Goal: Task Accomplishment & Management: Use online tool/utility

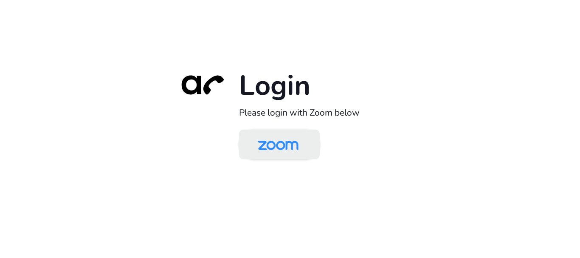
click at [279, 151] on img at bounding box center [278, 145] width 59 height 28
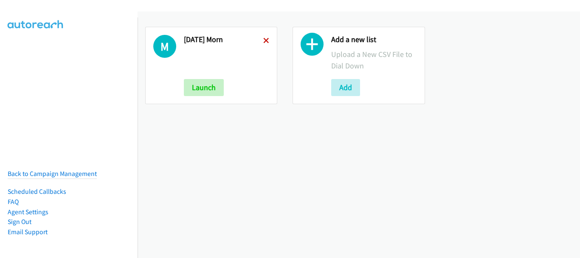
click at [263, 41] on icon at bounding box center [266, 41] width 6 height 6
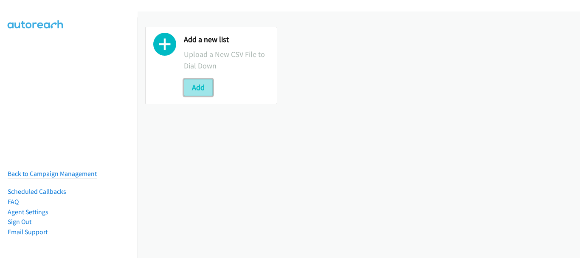
click at [201, 91] on button "Add" at bounding box center [198, 87] width 29 height 17
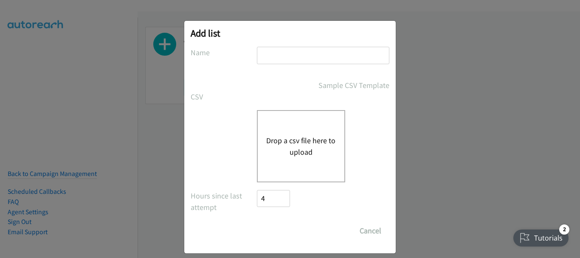
click at [266, 56] on input "text" at bounding box center [323, 55] width 132 height 17
type input "Tuesday morn"
click at [297, 127] on div "Drop a csv file here to upload" at bounding box center [301, 146] width 88 height 72
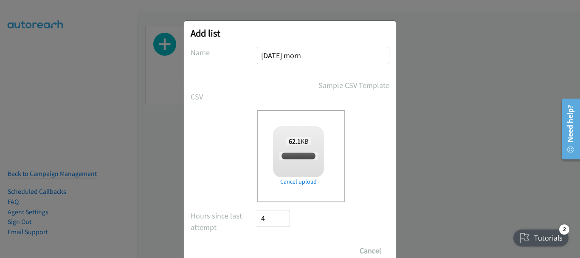
checkbox input "true"
click at [286, 248] on input "Save List" at bounding box center [279, 250] width 45 height 17
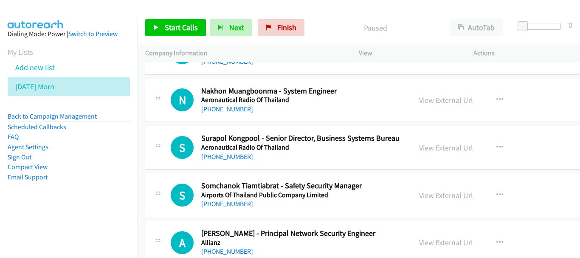
scroll to position [255, 0]
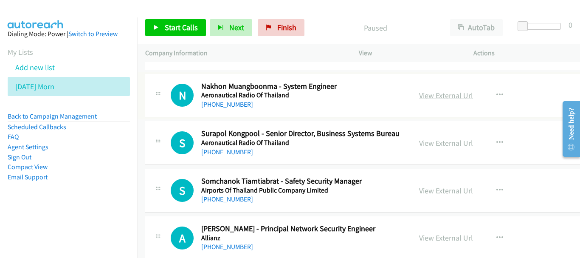
click at [429, 91] on link "View External Url" at bounding box center [446, 95] width 54 height 10
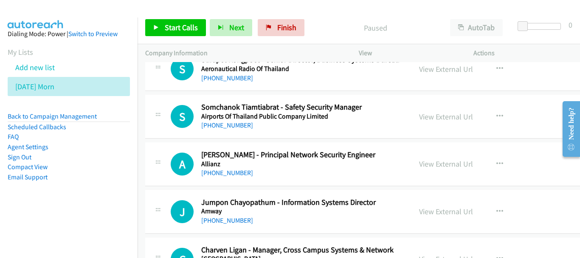
scroll to position [339, 0]
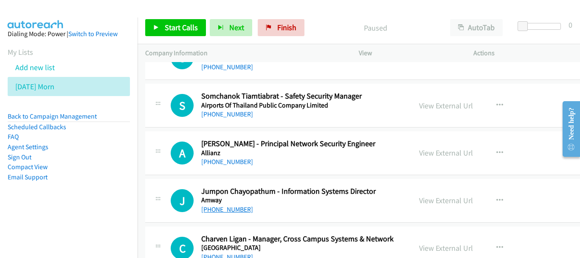
click at [229, 210] on link "[PHONE_NUMBER]" at bounding box center [227, 209] width 52 height 8
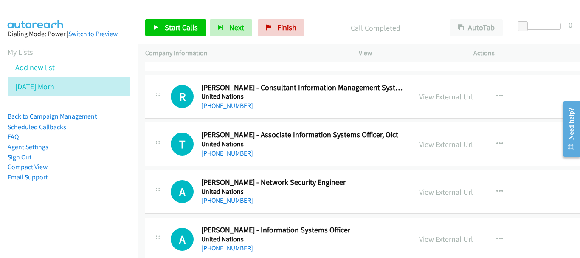
scroll to position [13156, 0]
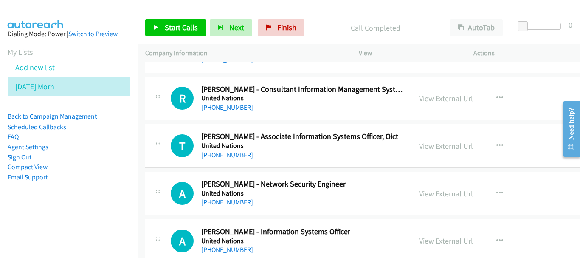
click at [237, 201] on link "[PHONE_NUMBER]" at bounding box center [227, 202] width 52 height 8
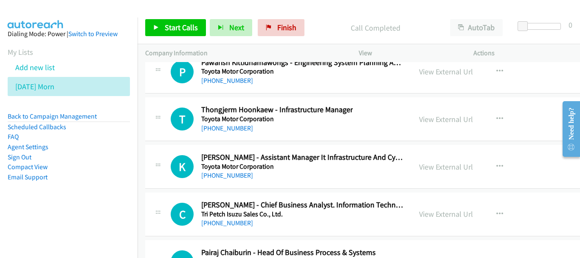
scroll to position [12647, 0]
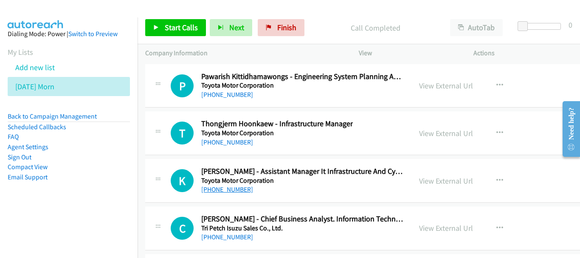
click at [241, 193] on link "[PHONE_NUMBER]" at bounding box center [227, 189] width 52 height 8
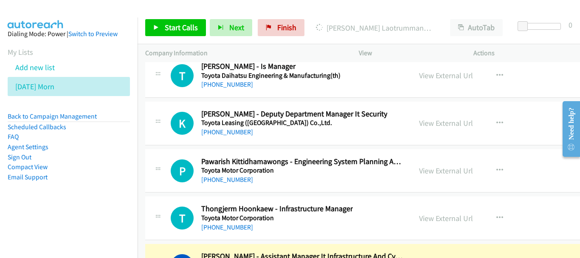
scroll to position [12604, 0]
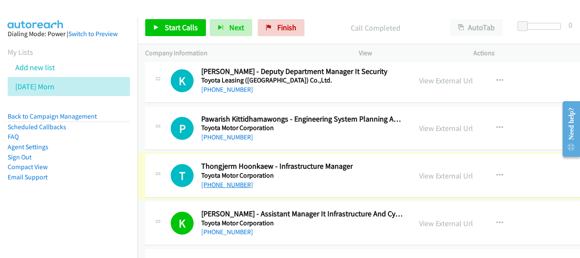
click at [235, 185] on link "[PHONE_NUMBER]" at bounding box center [227, 184] width 52 height 8
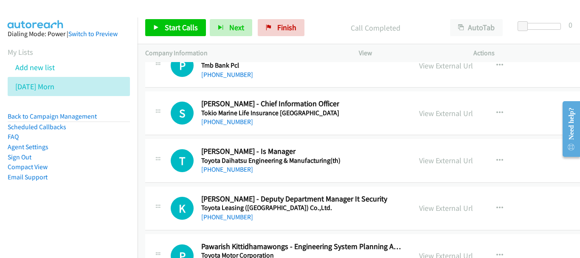
scroll to position [12434, 0]
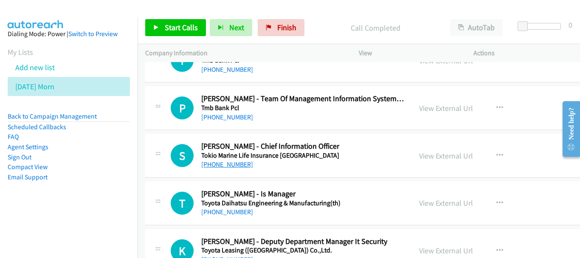
click at [224, 167] on link "[PHONE_NUMBER]" at bounding box center [227, 164] width 52 height 8
click at [457, 155] on link "View External Url" at bounding box center [446, 156] width 54 height 10
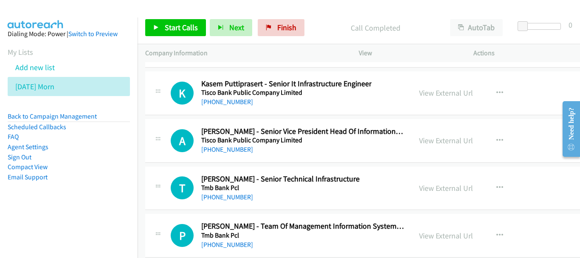
scroll to position [12265, 0]
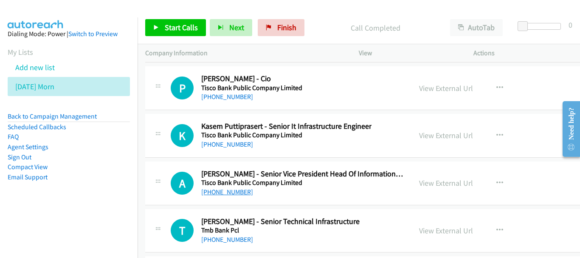
click at [229, 192] on link "[PHONE_NUMBER]" at bounding box center [227, 192] width 52 height 8
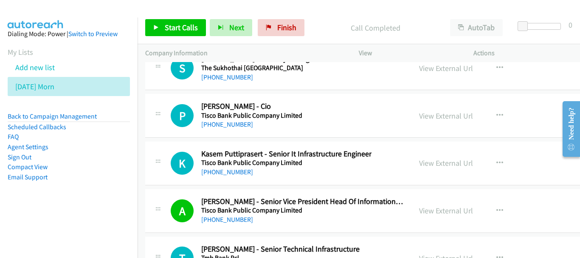
scroll to position [12222, 0]
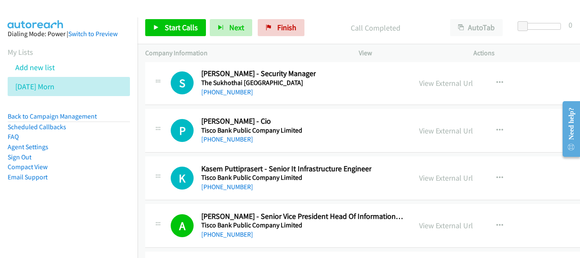
click at [229, 180] on h5 "Tisco Bank Public Company Limited" at bounding box center [286, 177] width 170 height 8
click at [229, 185] on link "[PHONE_NUMBER]" at bounding box center [227, 186] width 52 height 8
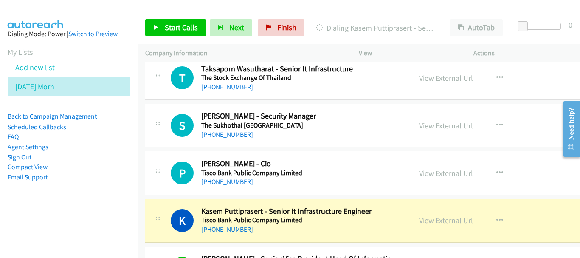
scroll to position [12137, 0]
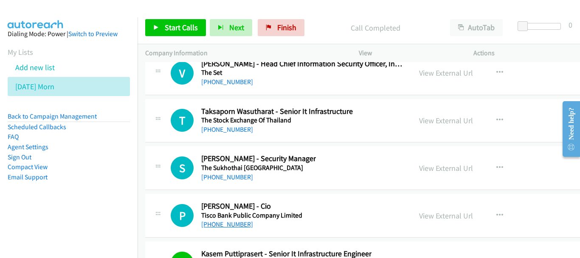
click at [219, 224] on link "[PHONE_NUMBER]" at bounding box center [227, 224] width 52 height 8
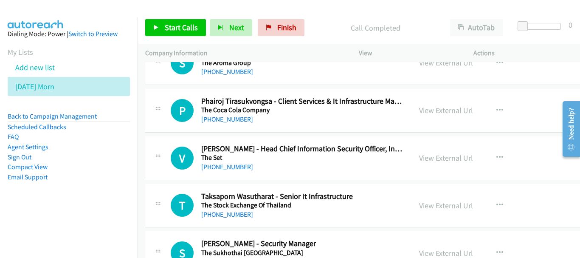
scroll to position [12095, 0]
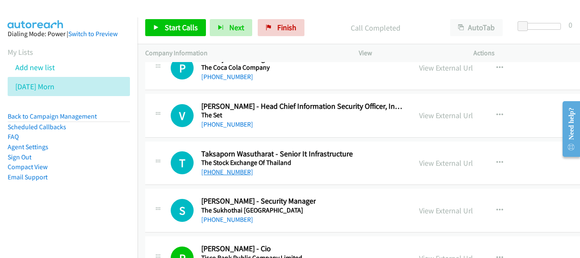
click at [238, 173] on link "[PHONE_NUMBER]" at bounding box center [227, 172] width 52 height 8
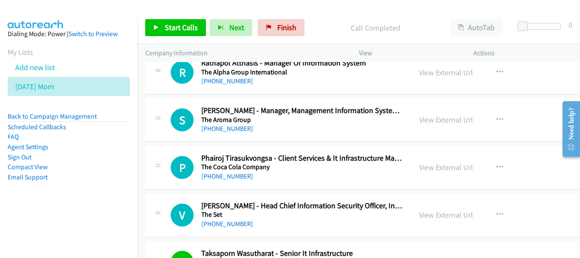
scroll to position [12010, 0]
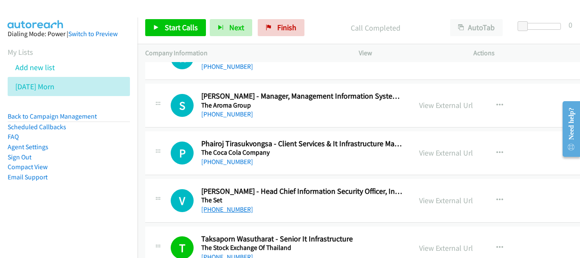
click at [238, 210] on link "[PHONE_NUMBER]" at bounding box center [227, 209] width 52 height 8
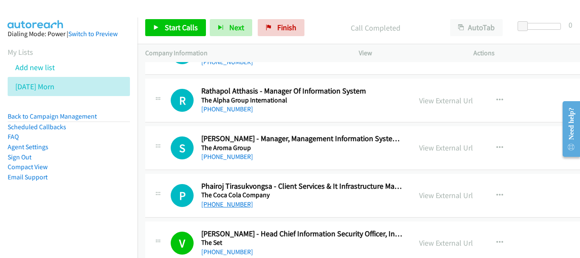
click at [232, 204] on link "[PHONE_NUMBER]" at bounding box center [227, 204] width 52 height 8
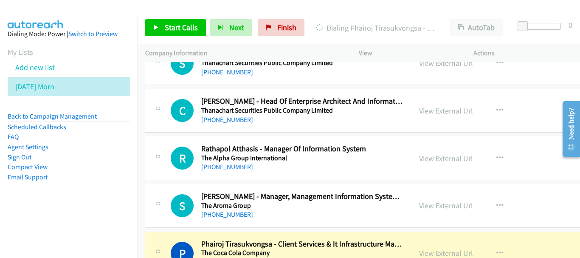
scroll to position [11925, 0]
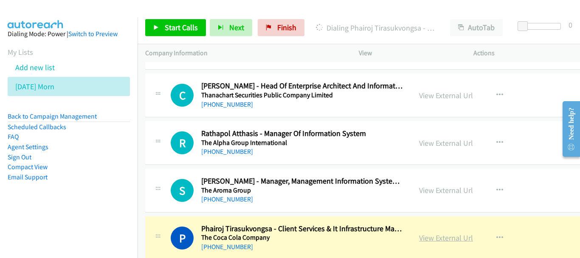
click at [434, 235] on link "View External Url" at bounding box center [446, 238] width 54 height 10
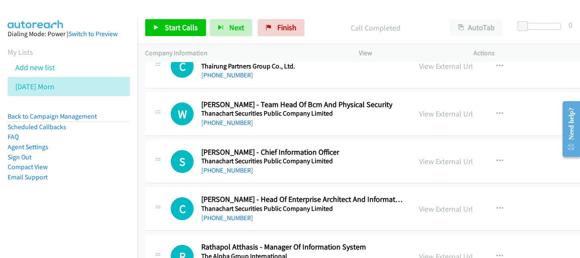
scroll to position [11798, 0]
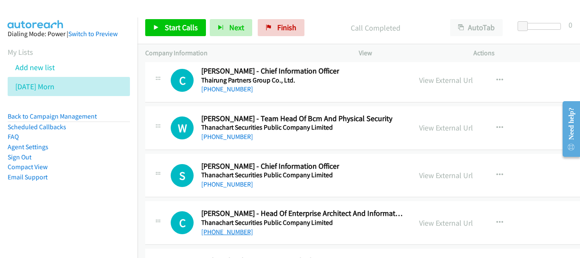
click at [231, 232] on link "[PHONE_NUMBER]" at bounding box center [227, 231] width 52 height 8
click at [236, 187] on link "[PHONE_NUMBER]" at bounding box center [227, 184] width 52 height 8
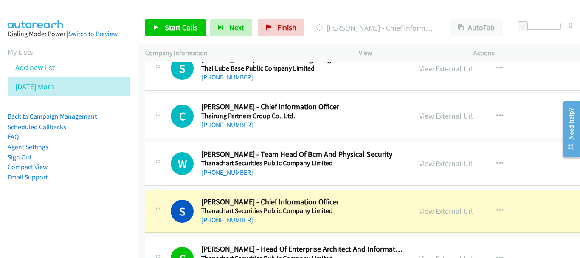
scroll to position [11713, 0]
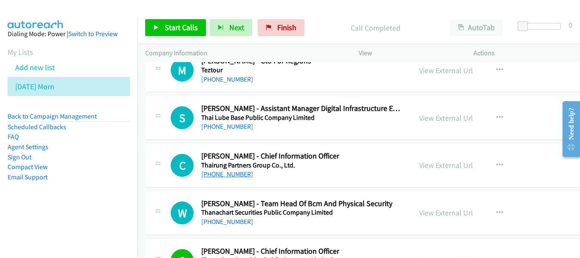
click at [226, 175] on link "[PHONE_NUMBER]" at bounding box center [227, 174] width 52 height 8
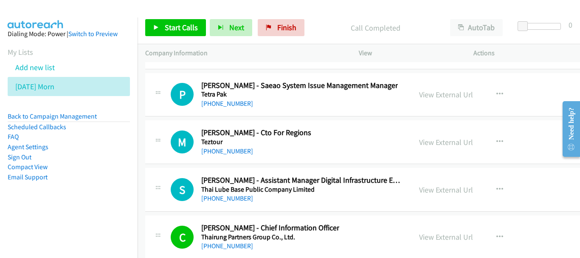
scroll to position [11628, 0]
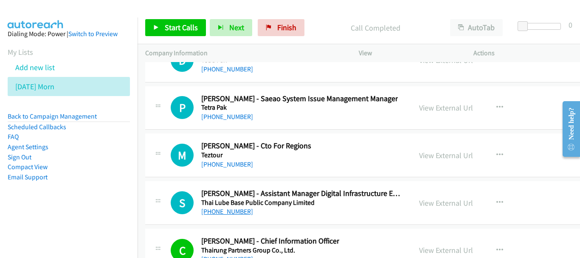
click at [235, 210] on link "[PHONE_NUMBER]" at bounding box center [227, 211] width 52 height 8
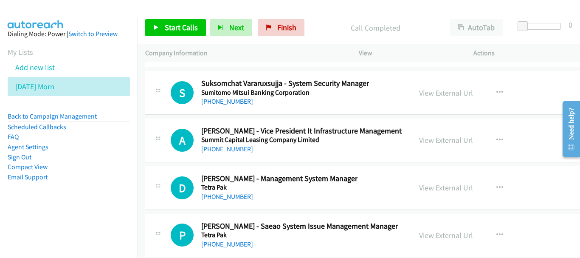
scroll to position [11459, 0]
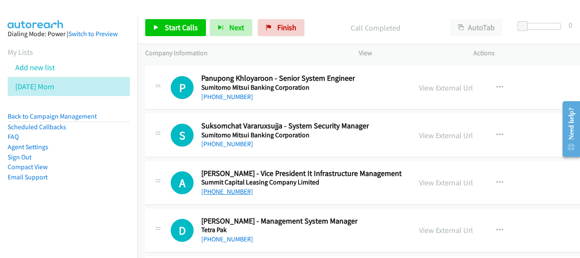
click at [233, 193] on link "[PHONE_NUMBER]" at bounding box center [227, 191] width 52 height 8
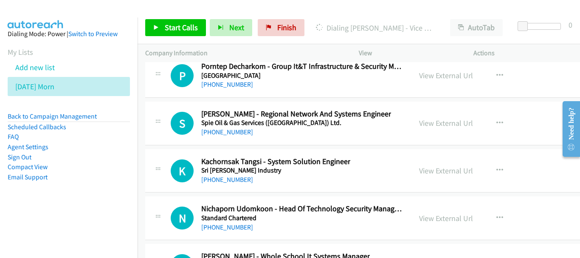
scroll to position [11034, 0]
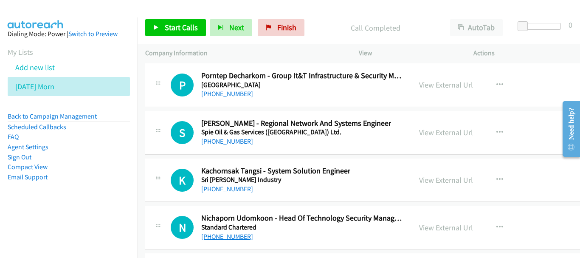
click at [211, 240] on link "[PHONE_NUMBER]" at bounding box center [227, 236] width 52 height 8
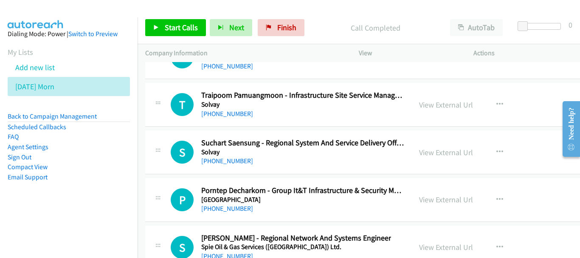
scroll to position [10907, 0]
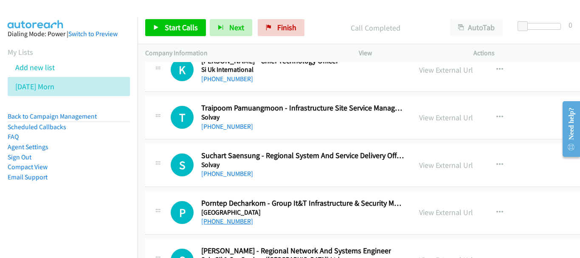
click at [240, 220] on link "[PHONE_NUMBER]" at bounding box center [227, 221] width 52 height 8
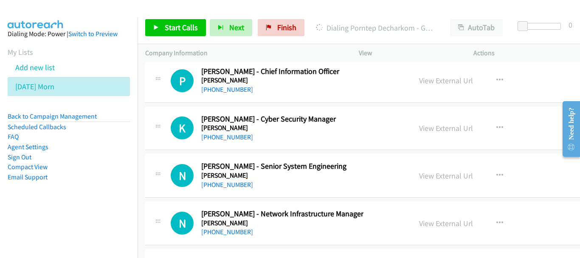
scroll to position [10610, 0]
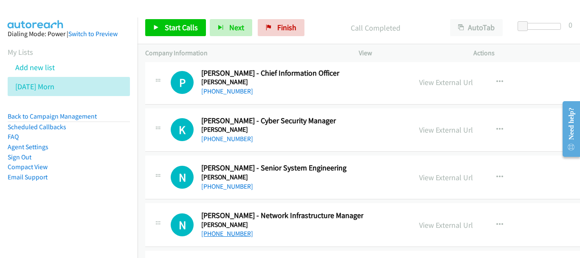
click at [224, 235] on link "[PHONE_NUMBER]" at bounding box center [227, 233] width 52 height 8
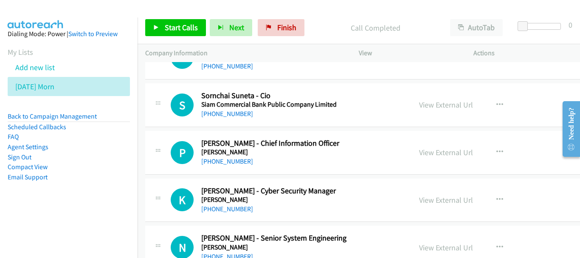
scroll to position [10525, 0]
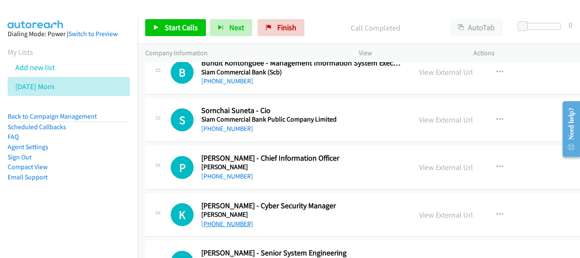
click at [225, 221] on link "[PHONE_NUMBER]" at bounding box center [227, 223] width 52 height 8
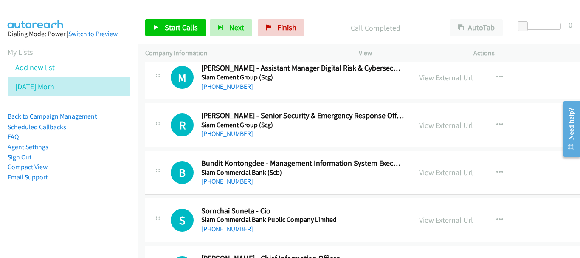
scroll to position [10440, 0]
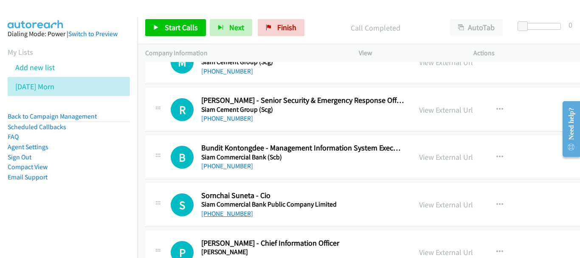
click at [238, 214] on link "[PHONE_NUMBER]" at bounding box center [227, 213] width 52 height 8
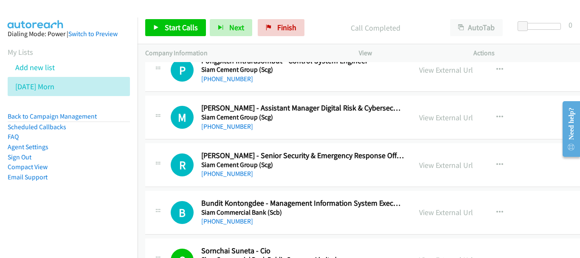
scroll to position [10355, 0]
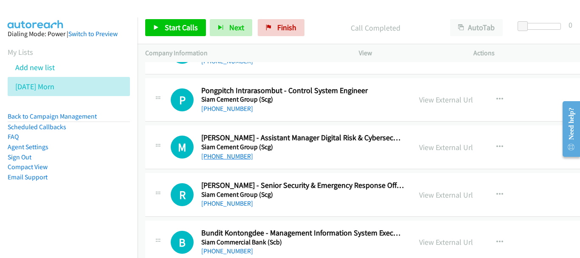
click at [226, 159] on link "[PHONE_NUMBER]" at bounding box center [227, 156] width 52 height 8
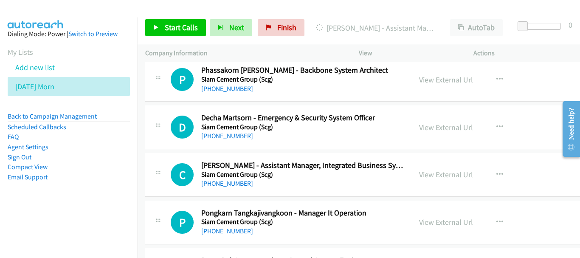
scroll to position [10228, 0]
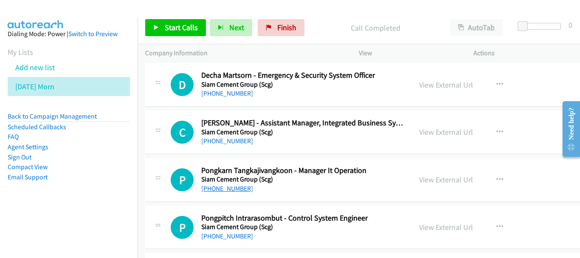
click at [219, 186] on link "[PHONE_NUMBER]" at bounding box center [227, 188] width 52 height 8
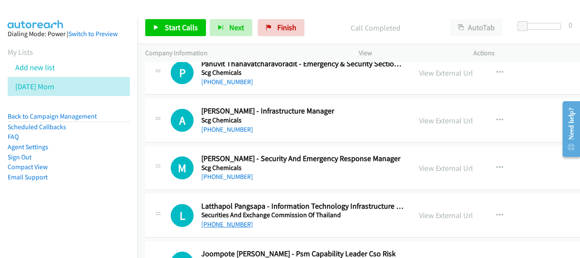
scroll to position [9889, 0]
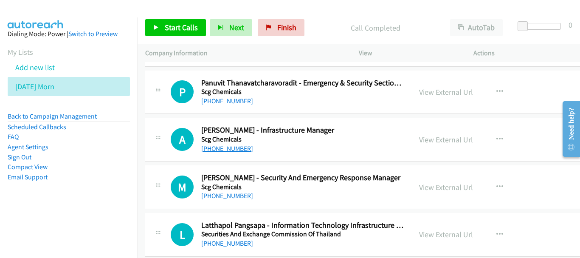
click at [218, 146] on link "[PHONE_NUMBER]" at bounding box center [227, 148] width 52 height 8
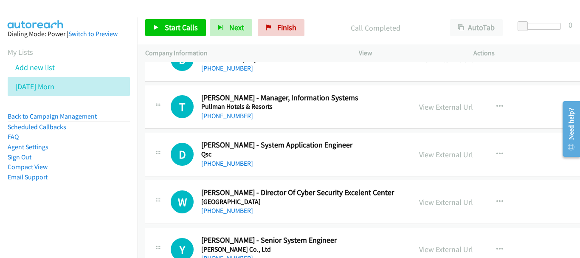
scroll to position [9337, 0]
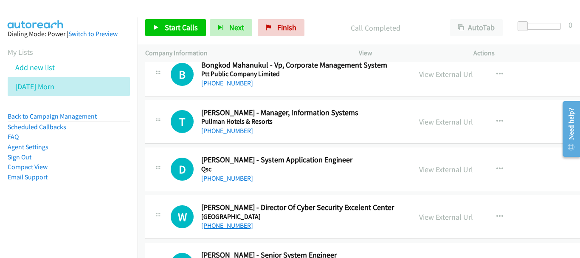
click at [238, 227] on link "[PHONE_NUMBER]" at bounding box center [227, 225] width 52 height 8
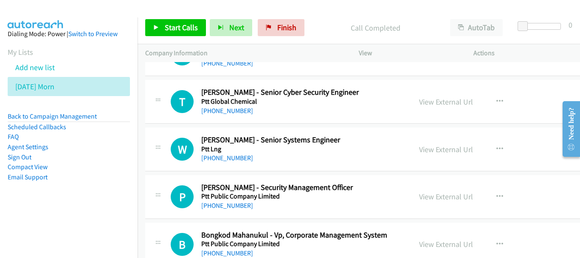
scroll to position [9125, 0]
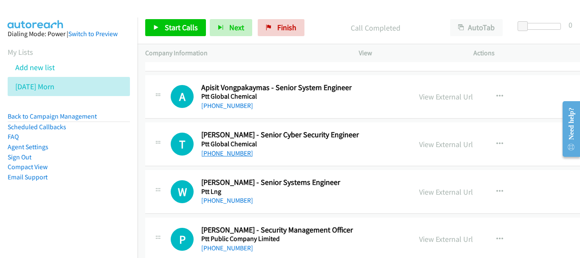
click at [235, 152] on link "[PHONE_NUMBER]" at bounding box center [227, 153] width 52 height 8
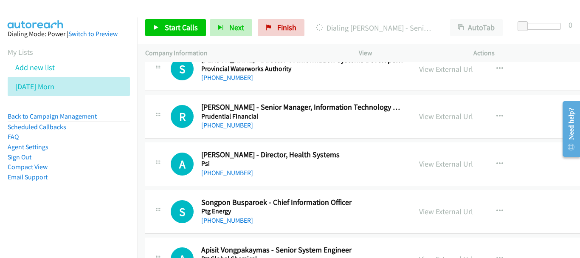
scroll to position [8955, 0]
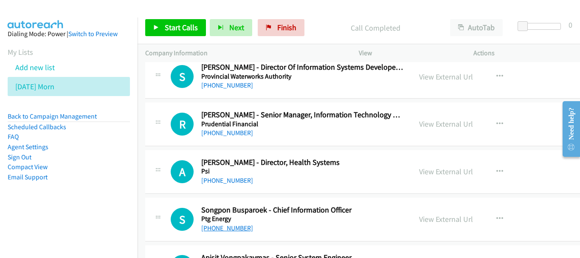
click at [226, 225] on link "[PHONE_NUMBER]" at bounding box center [227, 228] width 52 height 8
click at [237, 135] on link "[PHONE_NUMBER]" at bounding box center [227, 133] width 52 height 8
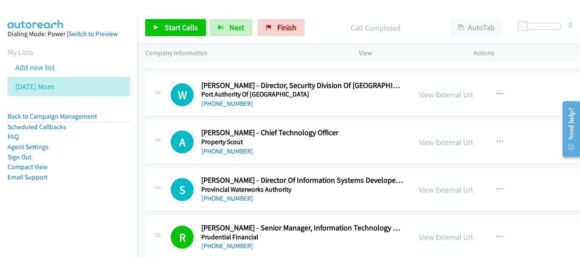
scroll to position [8828, 0]
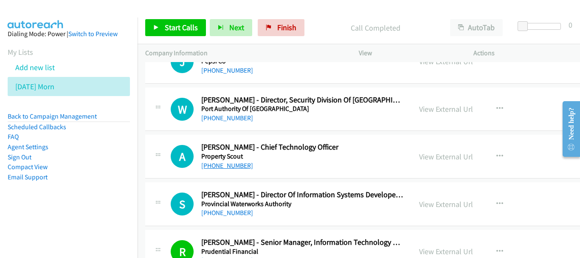
click at [238, 161] on link "[PHONE_NUMBER]" at bounding box center [227, 165] width 52 height 8
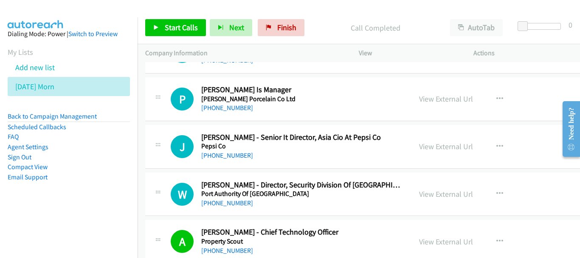
scroll to position [8701, 0]
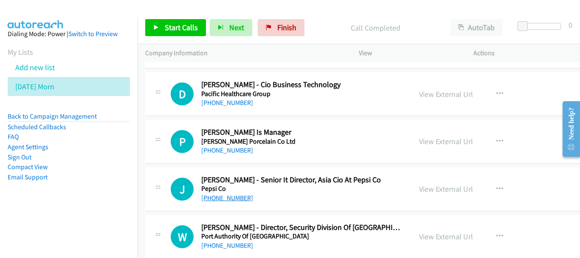
click at [244, 196] on link "[PHONE_NUMBER]" at bounding box center [227, 197] width 52 height 8
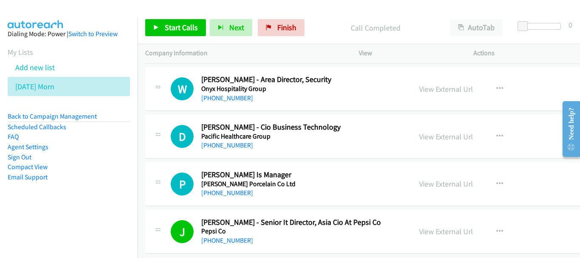
scroll to position [8616, 0]
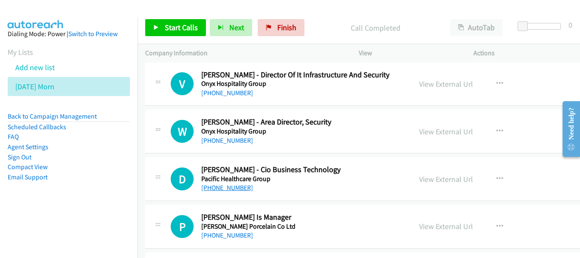
click at [240, 187] on link "[PHONE_NUMBER]" at bounding box center [227, 187] width 52 height 8
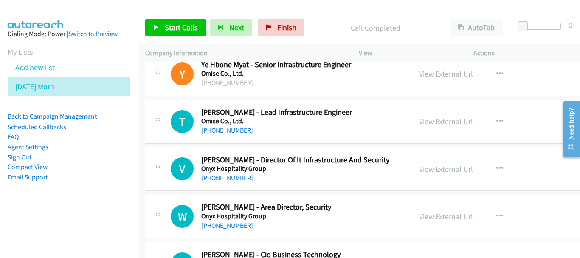
scroll to position [8488, 0]
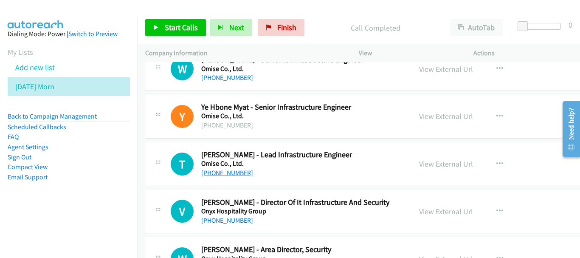
click at [222, 175] on link "[PHONE_NUMBER]" at bounding box center [227, 172] width 52 height 8
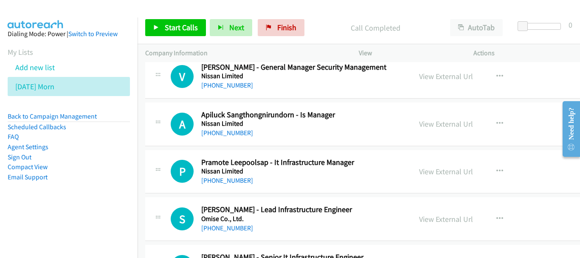
scroll to position [8276, 0]
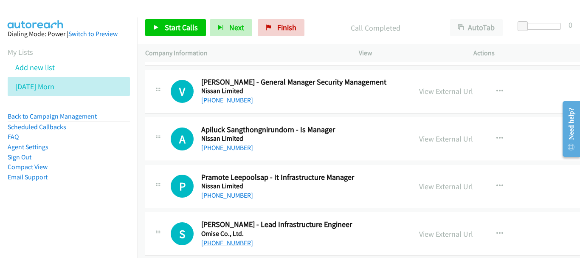
click at [227, 244] on link "[PHONE_NUMBER]" at bounding box center [227, 242] width 52 height 8
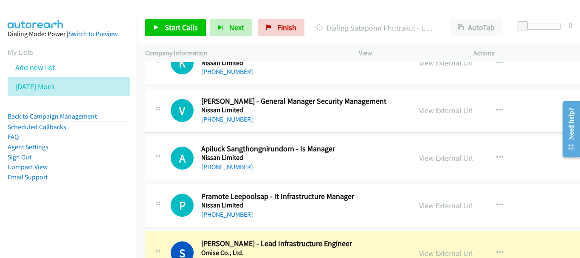
scroll to position [8234, 0]
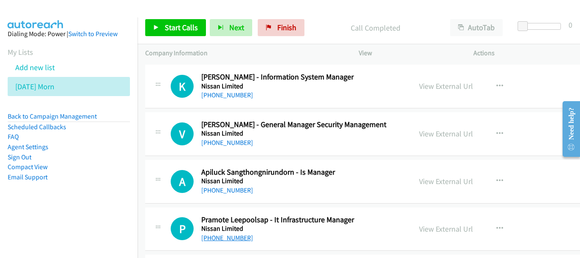
click at [207, 241] on link "[PHONE_NUMBER]" at bounding box center [227, 237] width 52 height 8
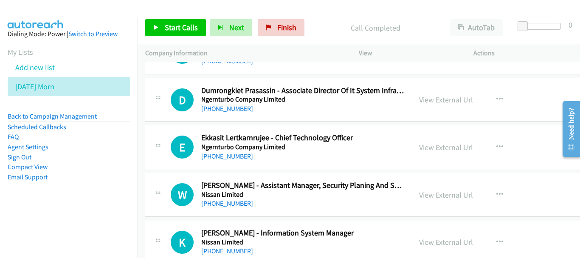
scroll to position [8064, 0]
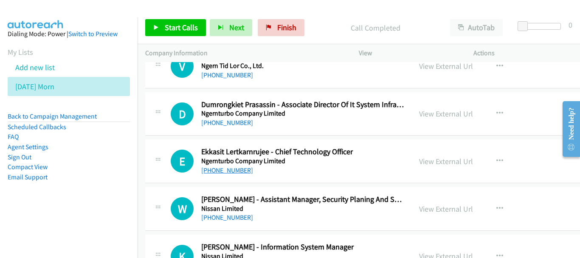
click at [222, 169] on link "[PHONE_NUMBER]" at bounding box center [227, 170] width 52 height 8
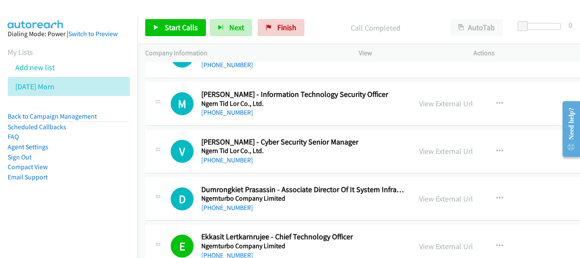
scroll to position [7937, 0]
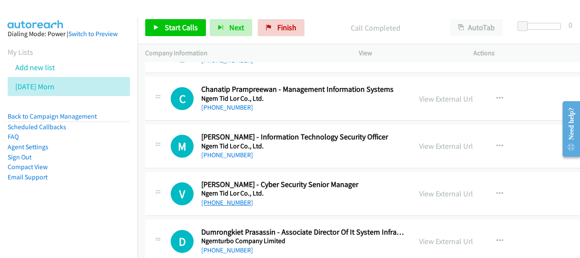
click at [229, 201] on link "[PHONE_NUMBER]" at bounding box center [227, 202] width 52 height 8
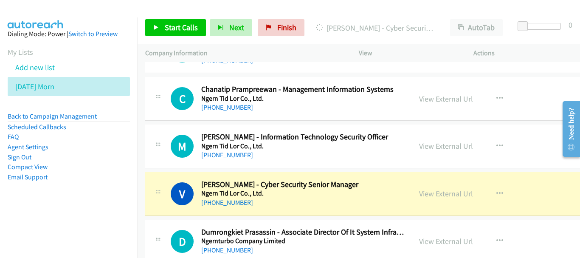
scroll to position [7979, 0]
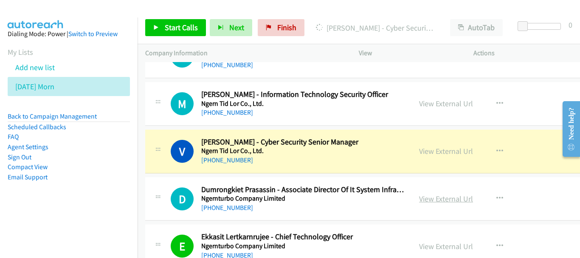
click at [434, 202] on link "View External Url" at bounding box center [446, 198] width 54 height 10
click at [452, 149] on link "View External Url" at bounding box center [446, 151] width 54 height 10
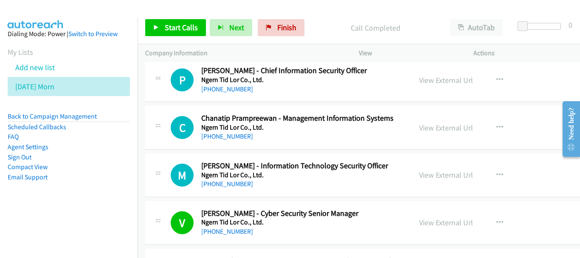
scroll to position [7894, 0]
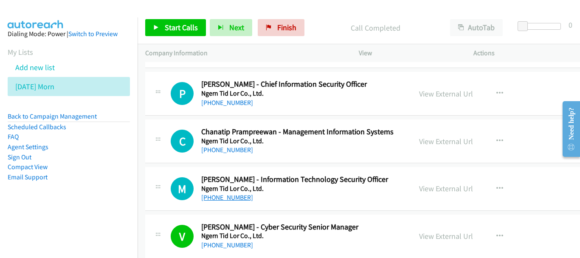
click at [240, 196] on link "[PHONE_NUMBER]" at bounding box center [227, 197] width 52 height 8
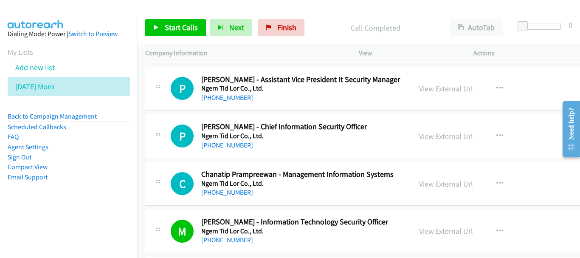
scroll to position [7810, 0]
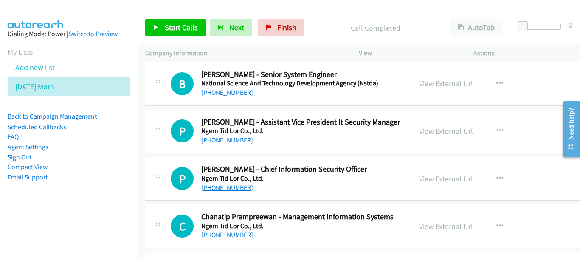
click at [239, 187] on link "[PHONE_NUMBER]" at bounding box center [227, 187] width 52 height 8
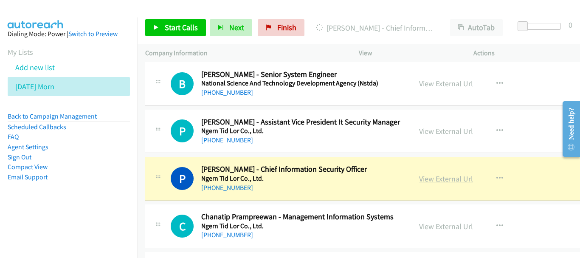
click at [458, 182] on link "View External Url" at bounding box center [446, 179] width 54 height 10
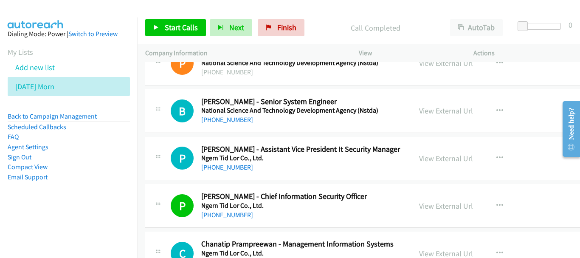
scroll to position [7767, 0]
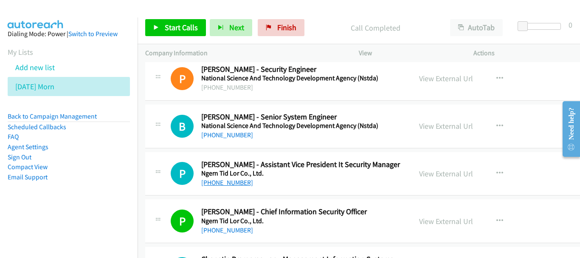
click at [236, 183] on link "[PHONE_NUMBER]" at bounding box center [227, 182] width 52 height 8
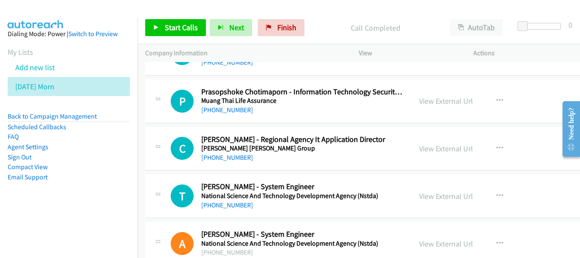
scroll to position [7513, 0]
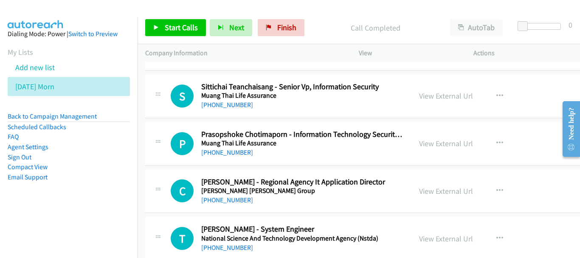
click at [230, 205] on div "[PHONE_NUMBER]" at bounding box center [302, 200] width 202 height 10
click at [460, 195] on link "View External Url" at bounding box center [446, 191] width 54 height 10
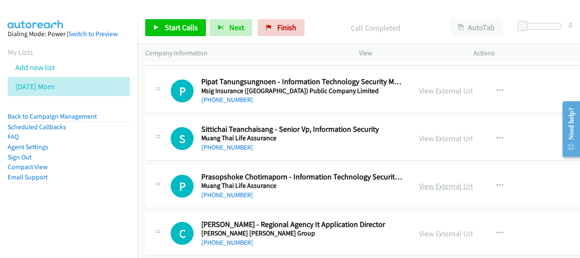
click at [434, 188] on link "View External Url" at bounding box center [446, 186] width 54 height 10
click at [232, 148] on link "[PHONE_NUMBER]" at bounding box center [227, 147] width 52 height 8
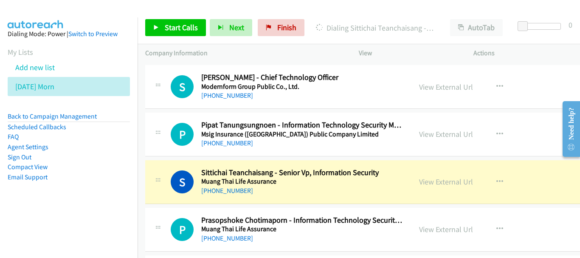
scroll to position [7385, 0]
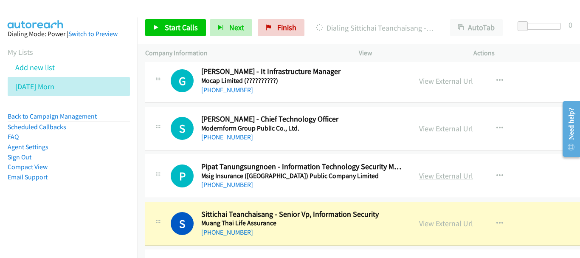
click at [436, 174] on link "View External Url" at bounding box center [446, 176] width 54 height 10
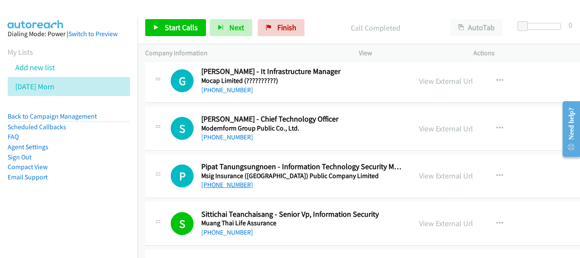
click at [232, 186] on link "[PHONE_NUMBER]" at bounding box center [227, 184] width 52 height 8
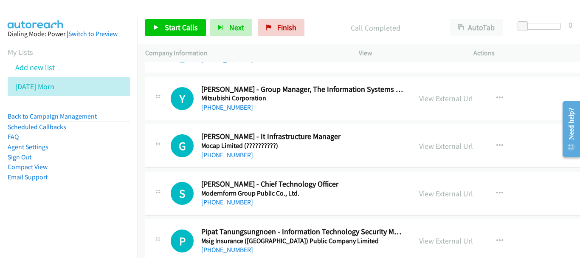
scroll to position [7300, 0]
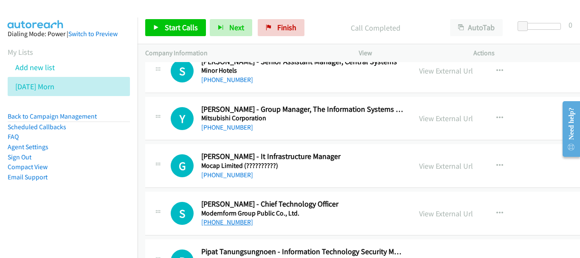
click at [219, 225] on link "[PHONE_NUMBER]" at bounding box center [227, 222] width 52 height 8
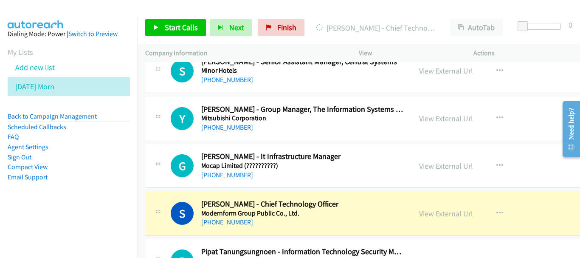
click at [451, 208] on link "View External Url" at bounding box center [446, 213] width 54 height 10
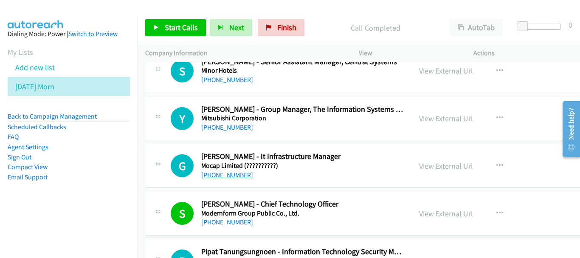
click at [237, 172] on link "[PHONE_NUMBER]" at bounding box center [227, 175] width 52 height 8
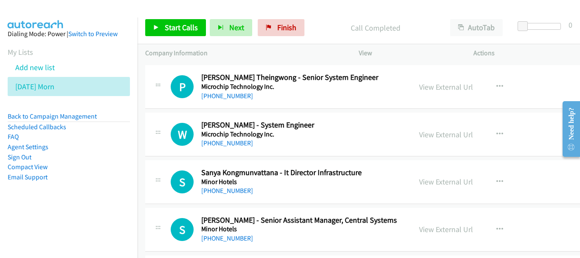
scroll to position [7131, 0]
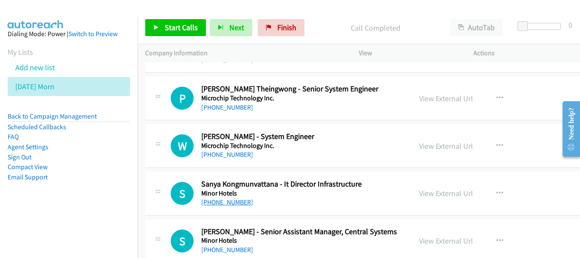
click at [232, 200] on link "[PHONE_NUMBER]" at bounding box center [227, 202] width 52 height 8
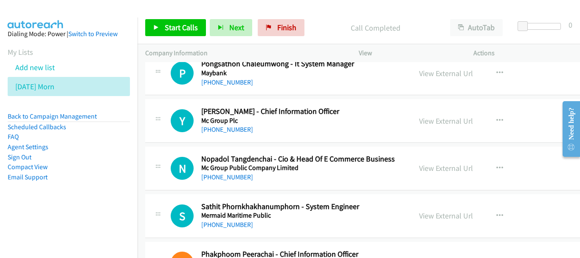
scroll to position [6876, 0]
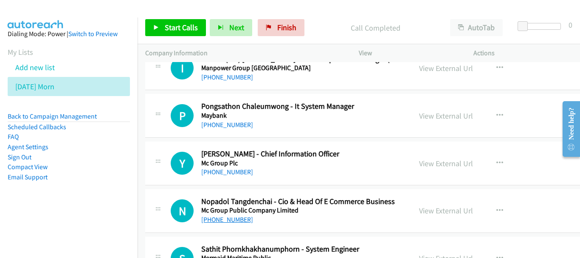
click at [230, 223] on link "[PHONE_NUMBER]" at bounding box center [227, 219] width 52 height 8
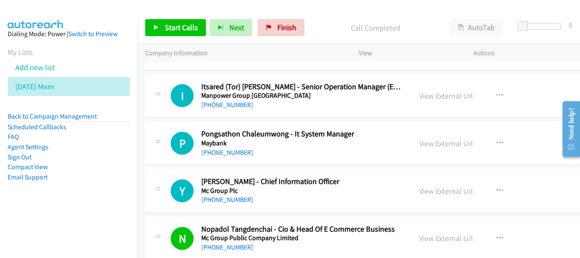
scroll to position [6834, 0]
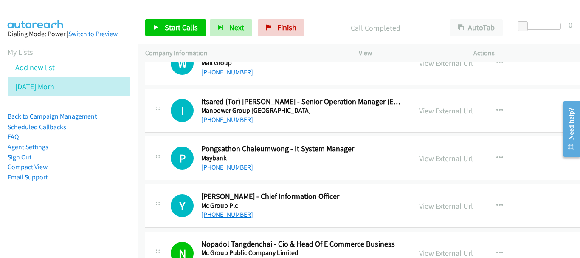
click at [227, 217] on link "[PHONE_NUMBER]" at bounding box center [227, 214] width 52 height 8
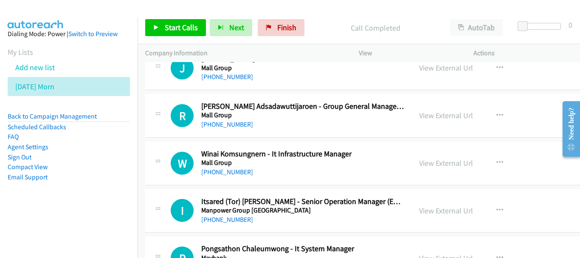
scroll to position [6749, 0]
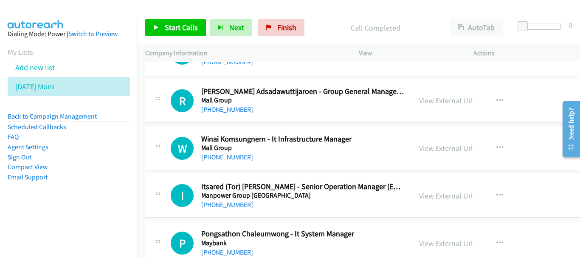
click at [231, 153] on link "[PHONE_NUMBER]" at bounding box center [227, 157] width 52 height 8
